Goal: Information Seeking & Learning: Learn about a topic

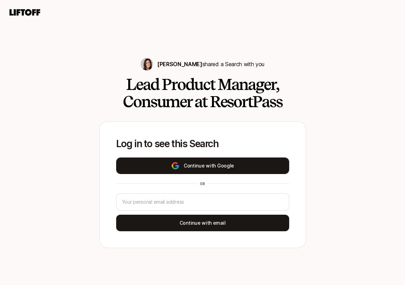
click at [210, 167] on button "Continue with Google" at bounding box center [202, 165] width 173 height 17
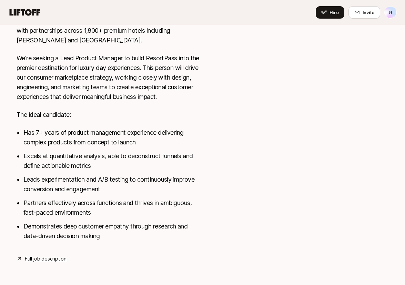
scroll to position [261, 0]
click at [44, 260] on link "Full job description" at bounding box center [45, 259] width 41 height 8
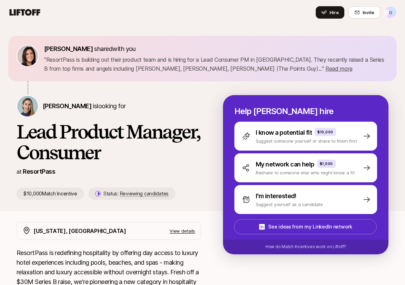
scroll to position [0, 0]
click at [27, 11] on icon at bounding box center [25, 12] width 31 height 7
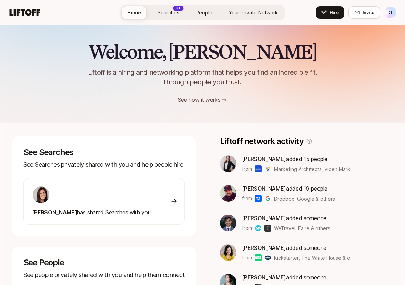
scroll to position [89, 0]
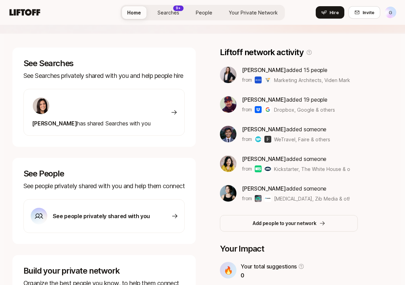
click at [89, 107] on div at bounding box center [91, 106] width 118 height 18
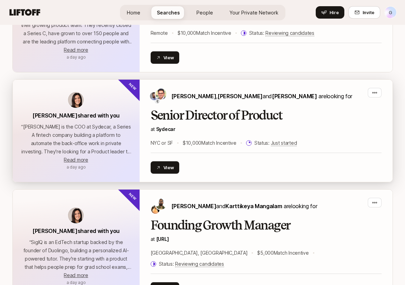
scroll to position [772, 0]
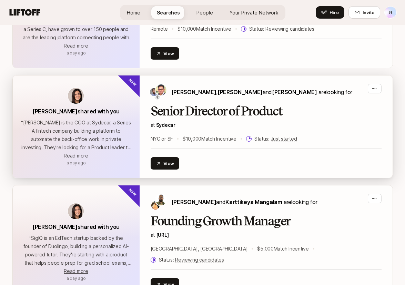
click at [182, 118] on div "Senior Director of Product at Sydecar NYC or SF $10,000 Match Incentive Status:…" at bounding box center [266, 123] width 231 height 39
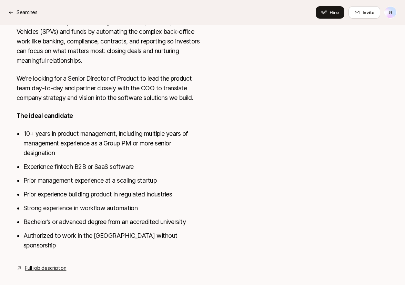
scroll to position [250, 0]
click at [55, 264] on link "Full job description" at bounding box center [45, 268] width 41 height 8
